Goal: Task Accomplishment & Management: Use online tool/utility

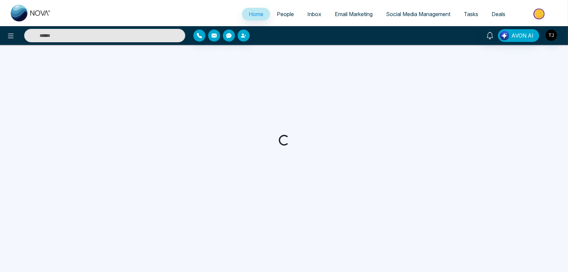
select select "*"
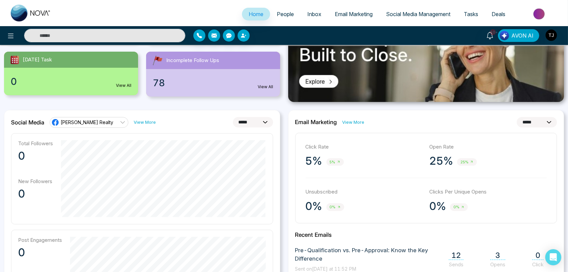
scroll to position [64, 0]
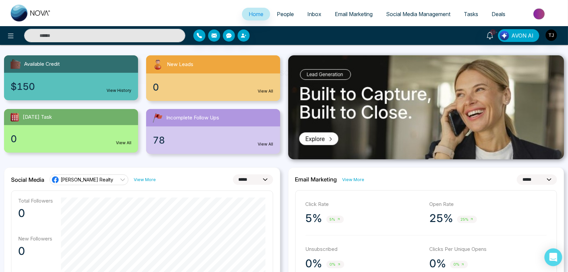
click at [552, 256] on icon "Open Intercom Messenger" at bounding box center [553, 256] width 8 height 9
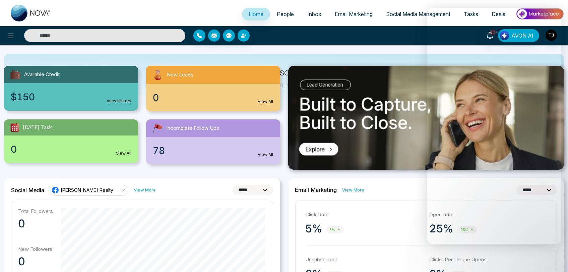
scroll to position [74, 0]
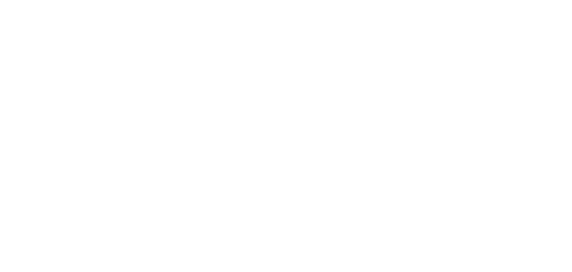
select select "*"
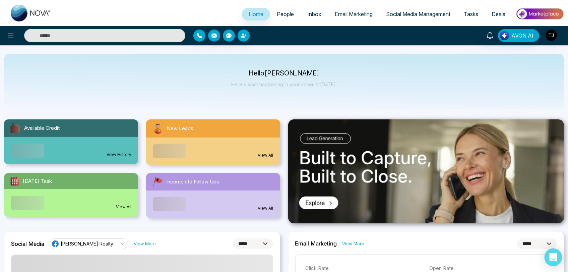
click at [552, 256] on icon "Open Intercom Messenger" at bounding box center [553, 256] width 8 height 9
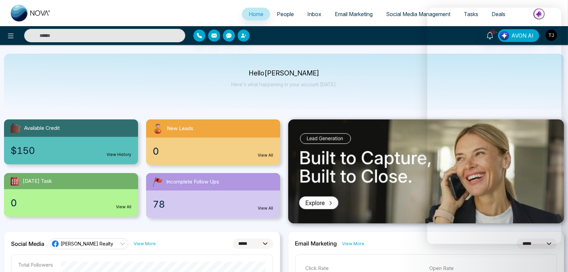
click at [361, 14] on span "Email Marketing" at bounding box center [353, 14] width 38 height 7
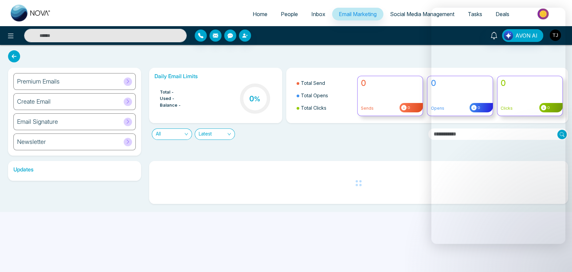
click at [403, 16] on span "Social Media Management" at bounding box center [422, 14] width 64 height 7
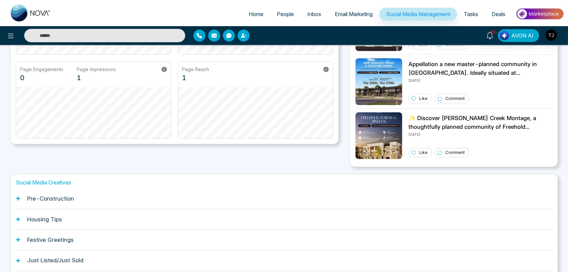
scroll to position [161, 0]
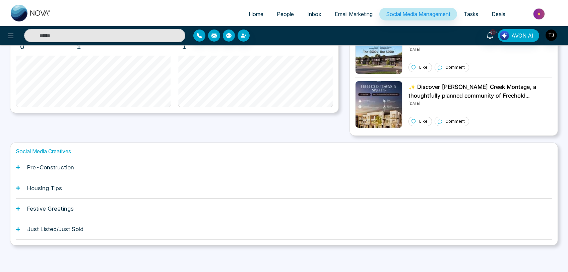
click at [76, 172] on div "Pre-Construction" at bounding box center [284, 167] width 536 height 20
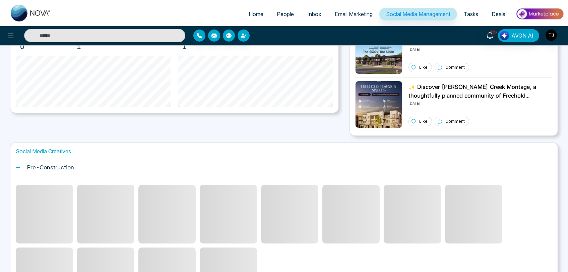
click at [76, 169] on div "Pre-Construction" at bounding box center [284, 167] width 536 height 20
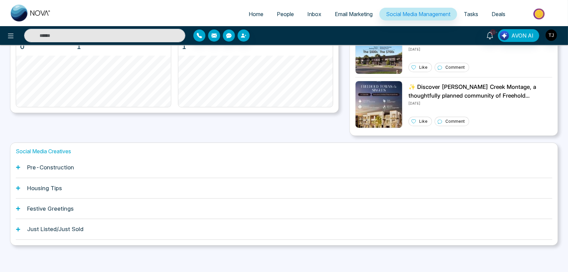
click at [76, 169] on div "Pre-Construction" at bounding box center [284, 167] width 536 height 20
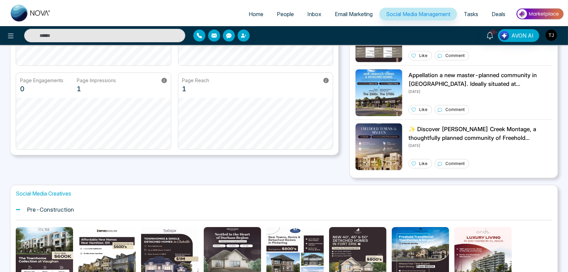
scroll to position [0, 0]
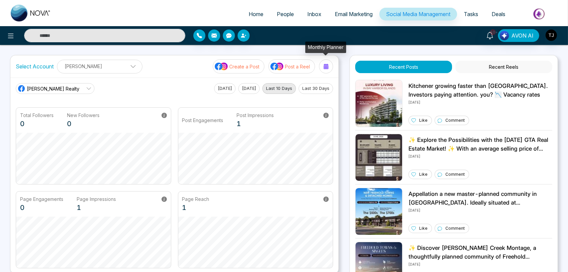
click at [326, 66] on icon at bounding box center [325, 66] width 5 height 5
